Goal: Navigation & Orientation: Find specific page/section

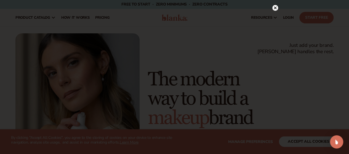
click at [275, 5] on circle at bounding box center [275, 8] width 6 height 6
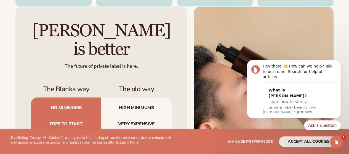
scroll to position [1634, 0]
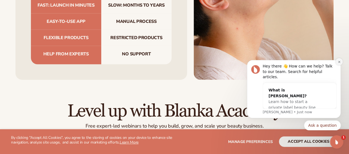
click at [336, 65] on button "Dismiss notification" at bounding box center [338, 61] width 7 height 7
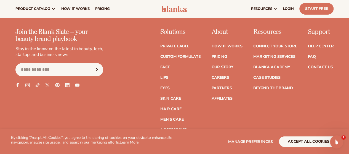
scroll to position [2041, 0]
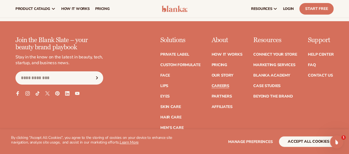
click at [211, 88] on link "Careers" at bounding box center [220, 86] width 18 height 4
